Goal: Task Accomplishment & Management: Use online tool/utility

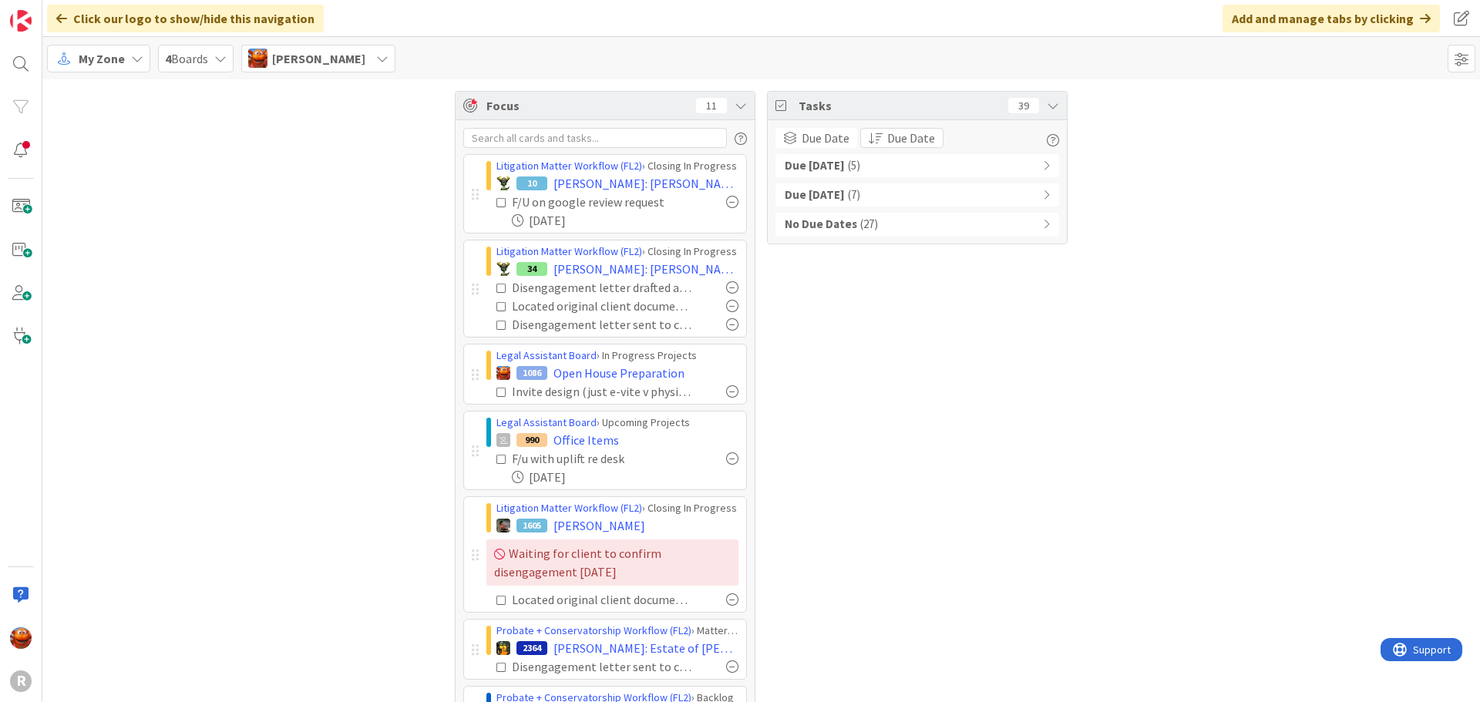
click at [96, 59] on span "My Zone" at bounding box center [102, 58] width 46 height 18
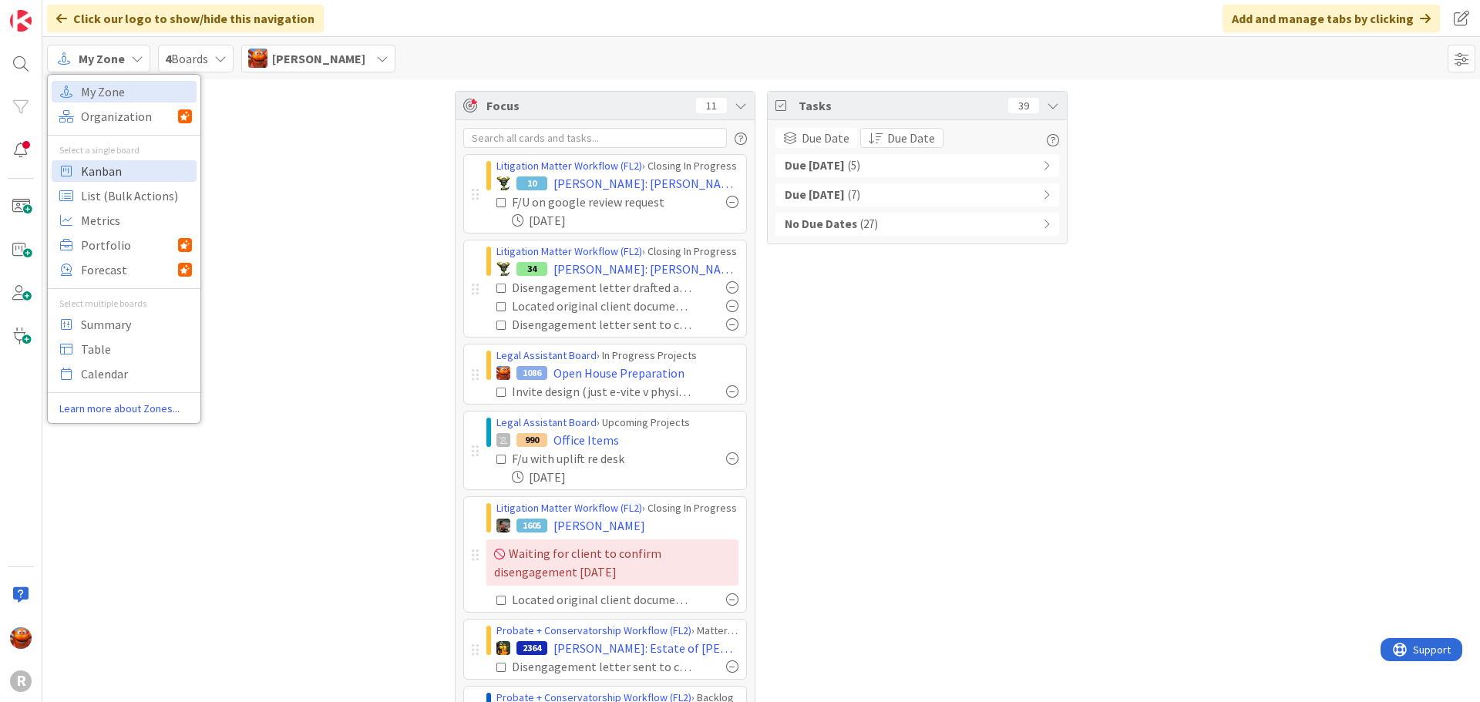
click at [120, 168] on span "Kanban" at bounding box center [136, 171] width 111 height 23
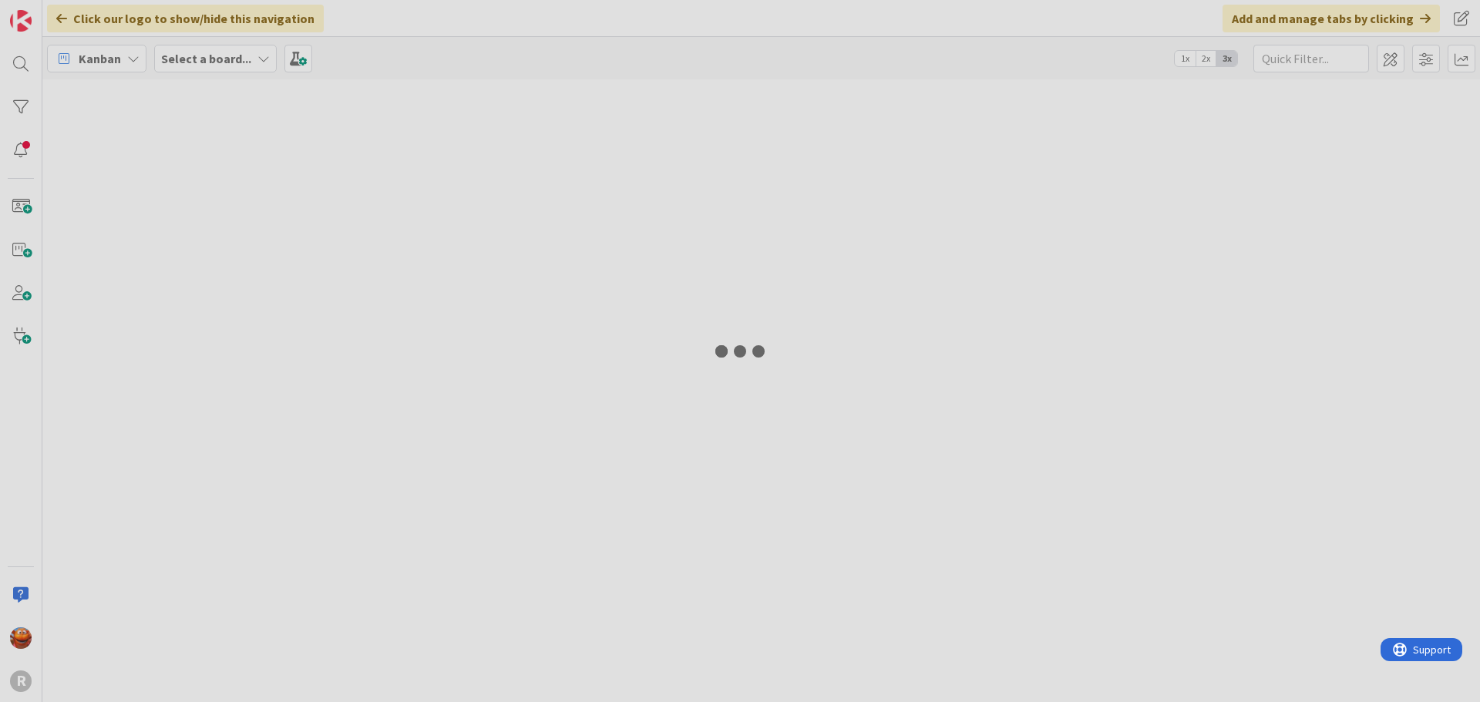
type input "[PERSON_NAME]"
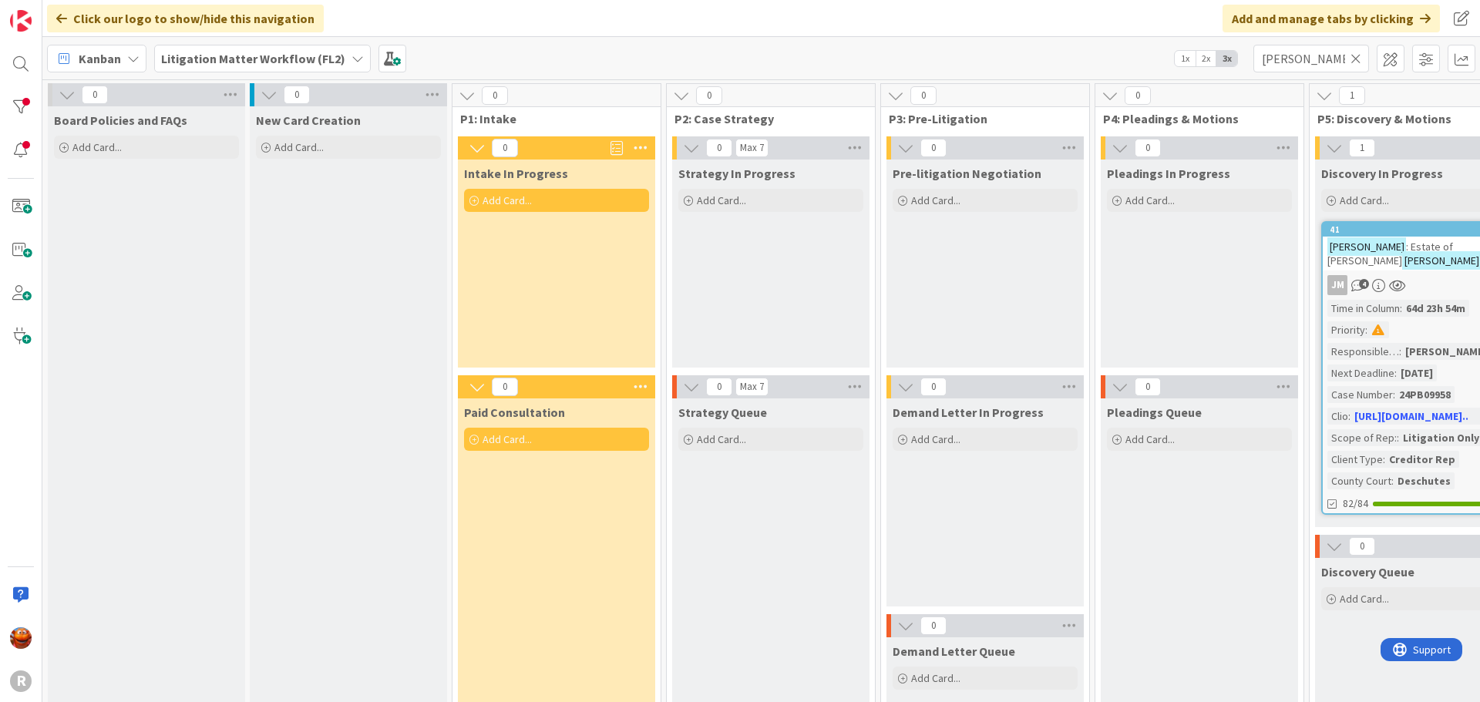
click at [223, 53] on b "Litigation Matter Workflow (FL2)" at bounding box center [253, 58] width 184 height 15
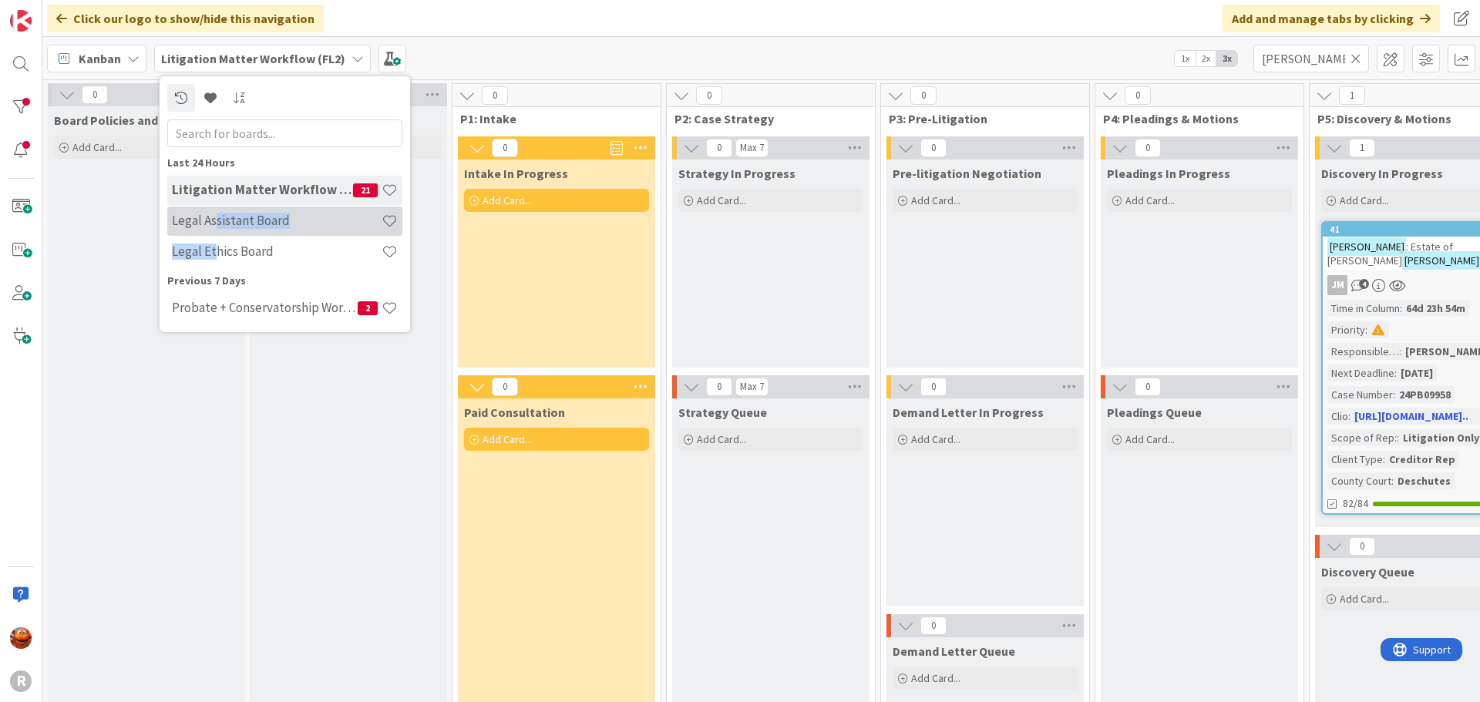
drag, startPoint x: 214, startPoint y: 248, endPoint x: 213, endPoint y: 217, distance: 31.6
click at [213, 217] on div "Litigation Matter Workflow (FL2) 21 Legal Assistant Board Legal Ethics Board" at bounding box center [284, 222] width 235 height 92
click at [213, 217] on h4 "Legal Assistant Board" at bounding box center [277, 220] width 210 height 15
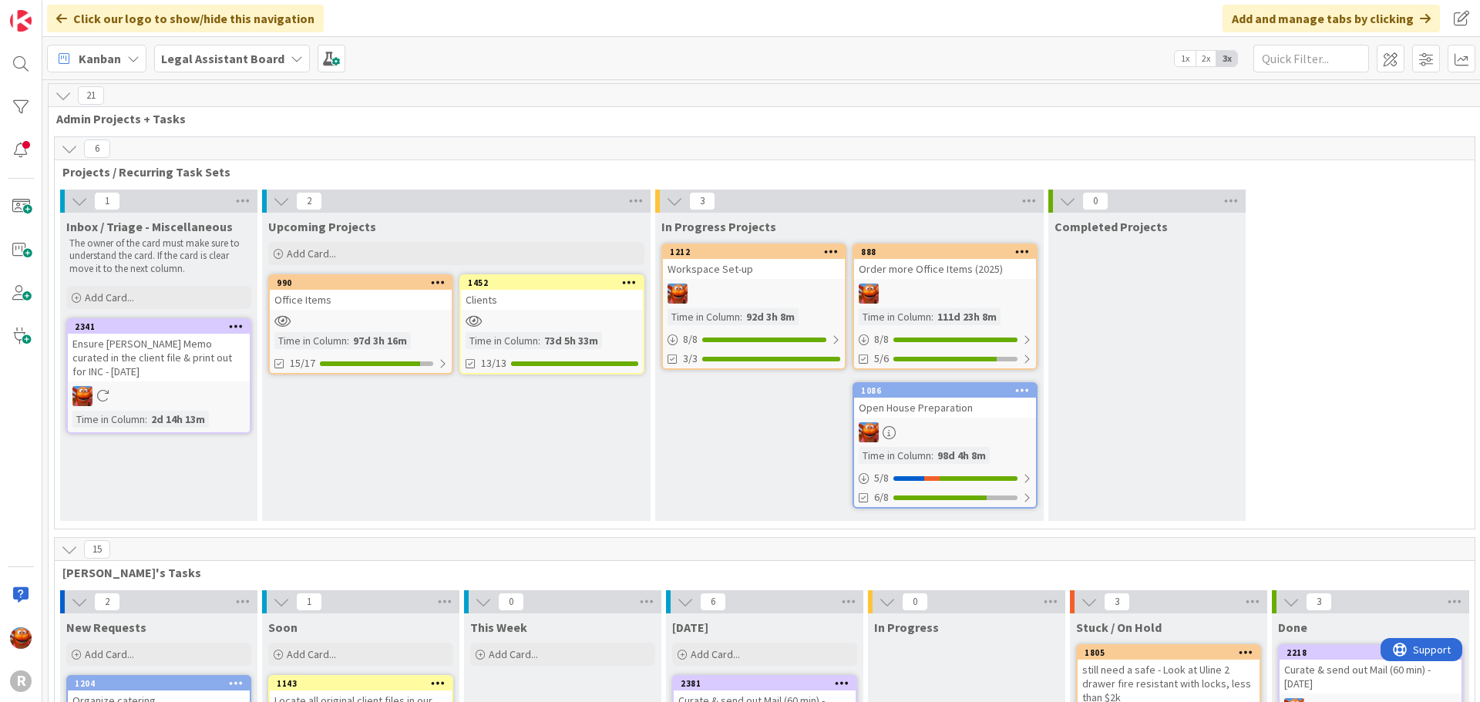
click at [944, 434] on div at bounding box center [945, 432] width 182 height 20
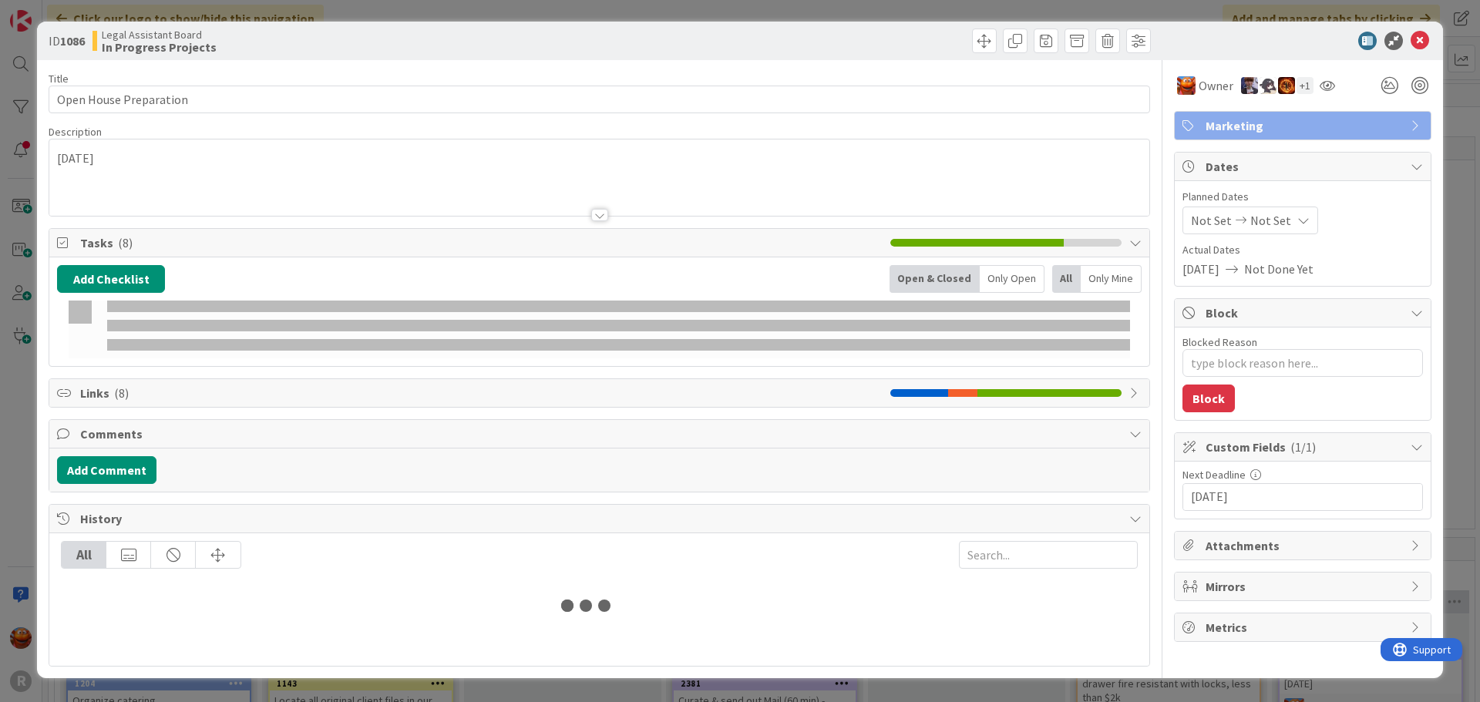
type textarea "x"
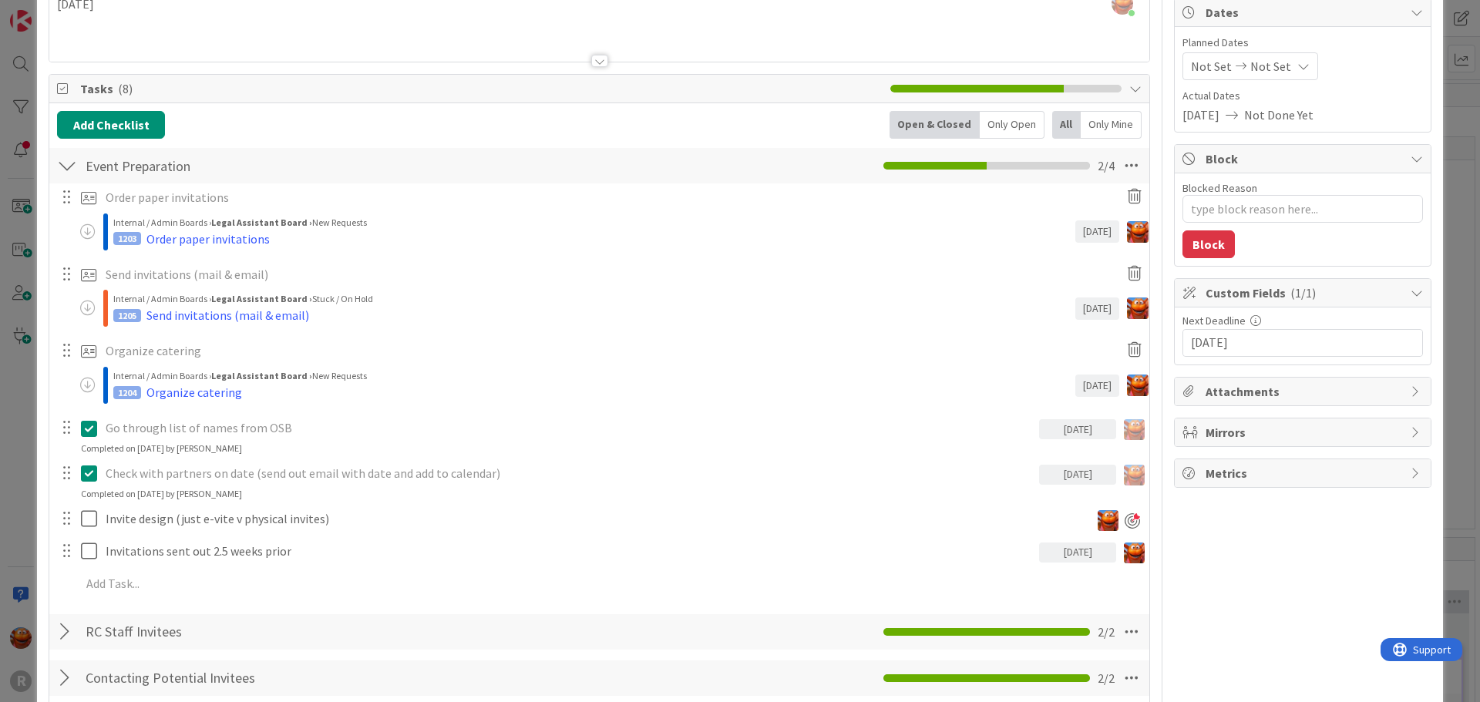
click at [61, 631] on div at bounding box center [67, 632] width 20 height 28
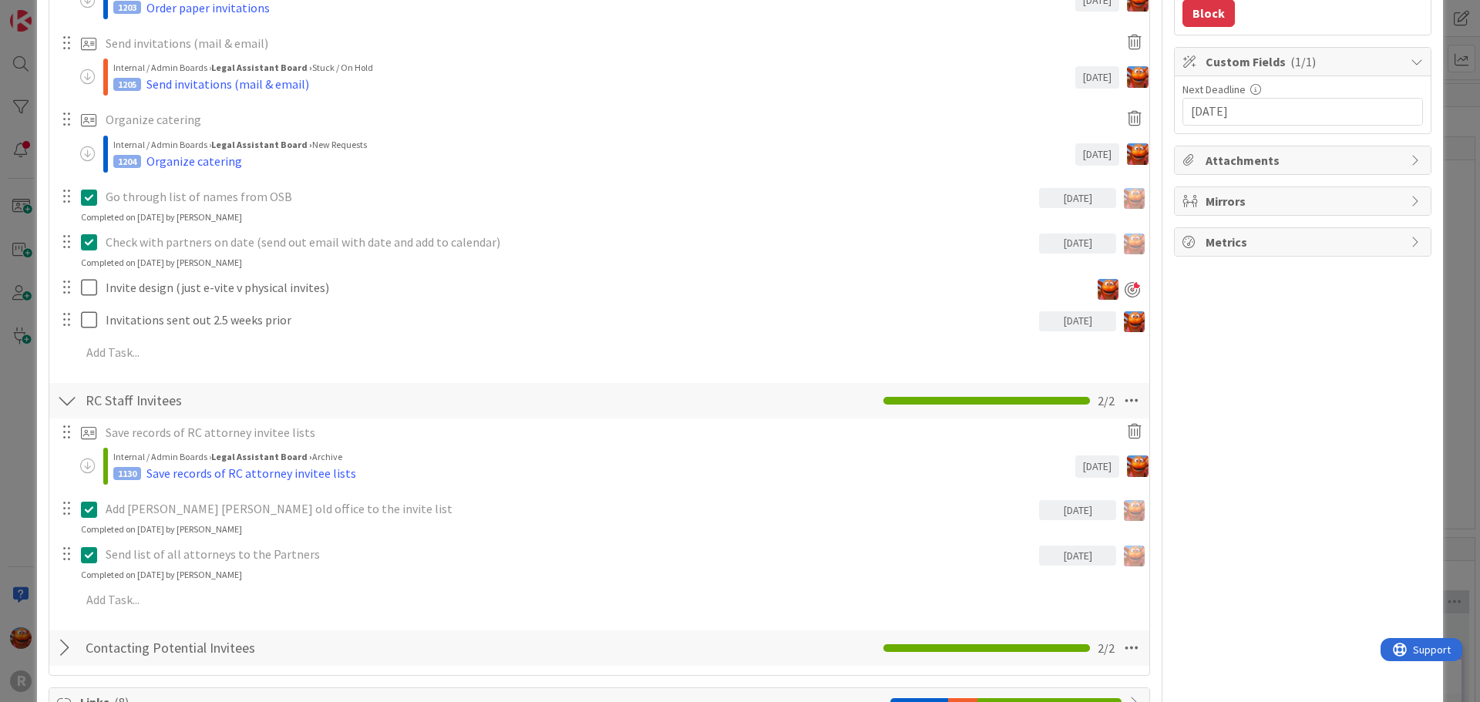
scroll to position [539, 0]
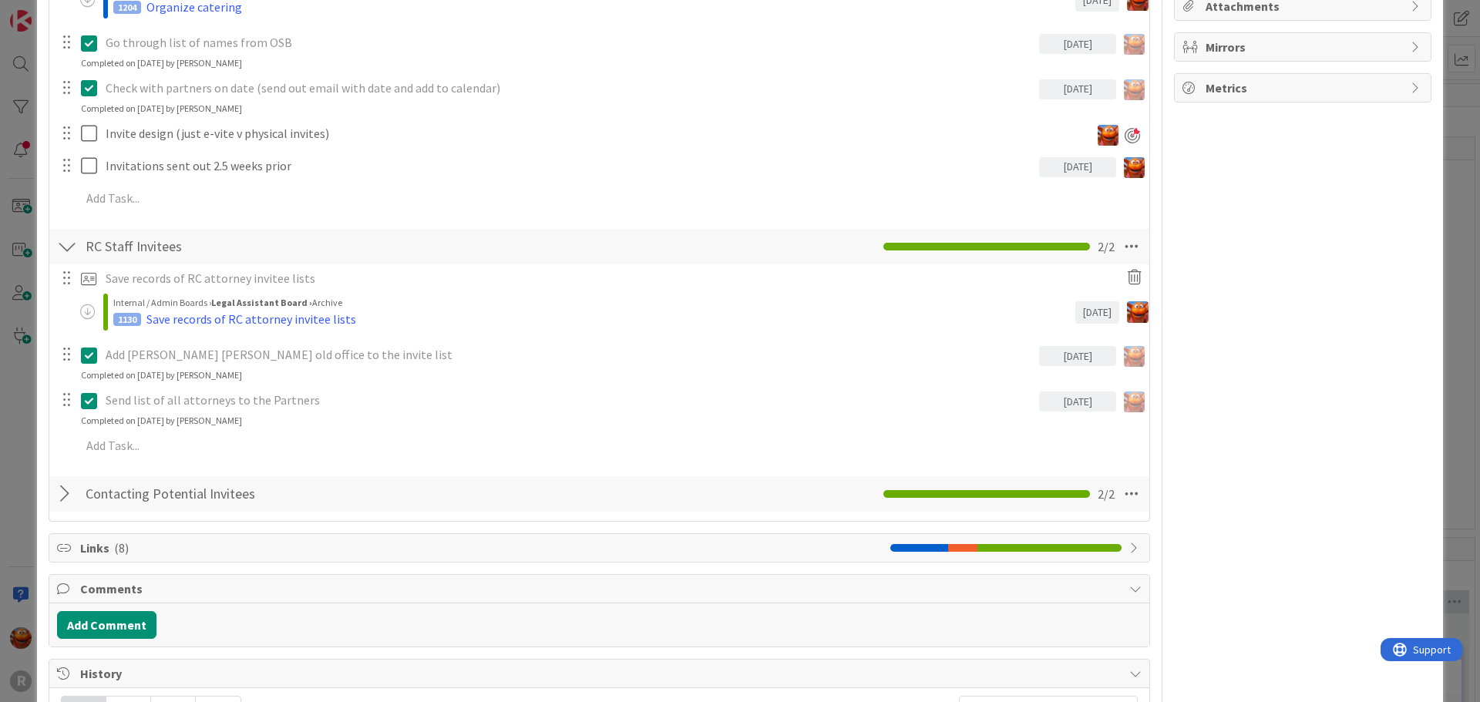
click at [65, 493] on div at bounding box center [67, 494] width 20 height 28
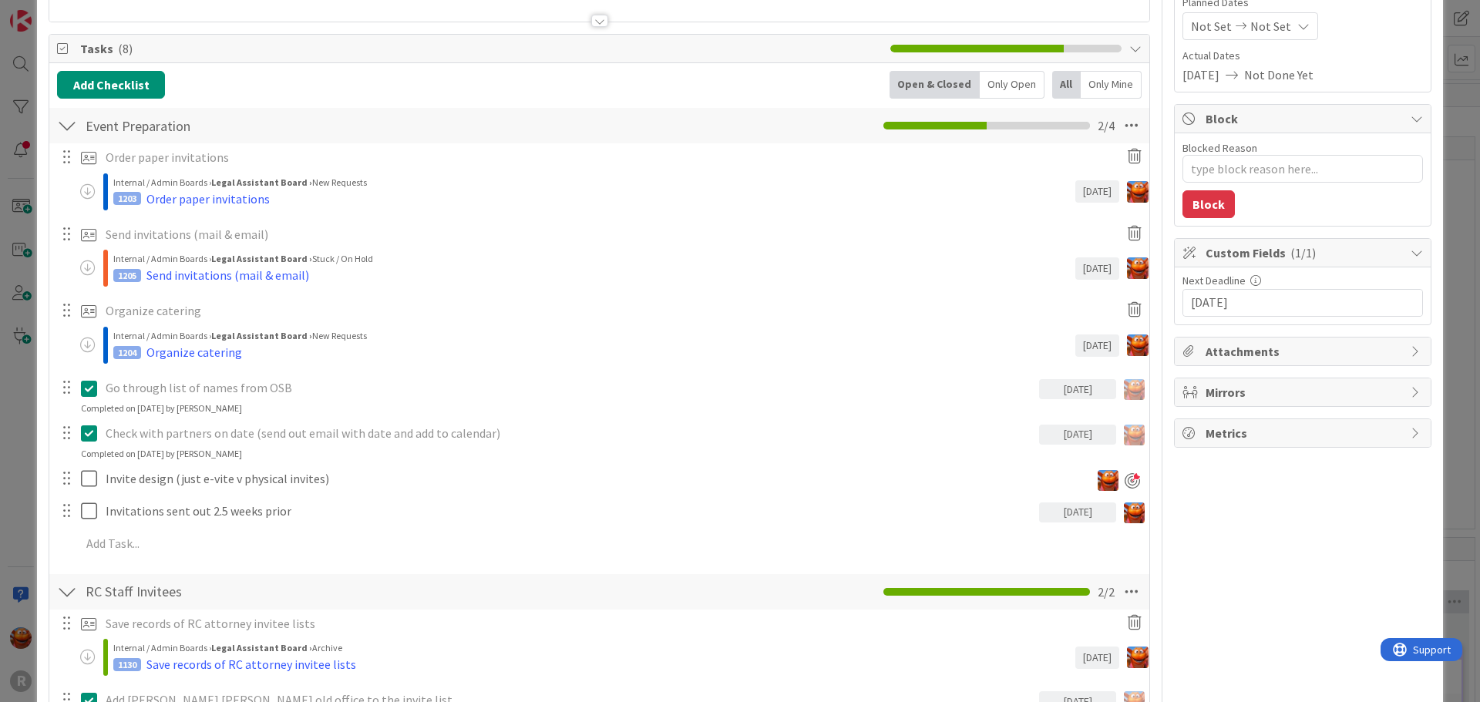
scroll to position [154, 0]
